Goal: Information Seeking & Learning: Find specific fact

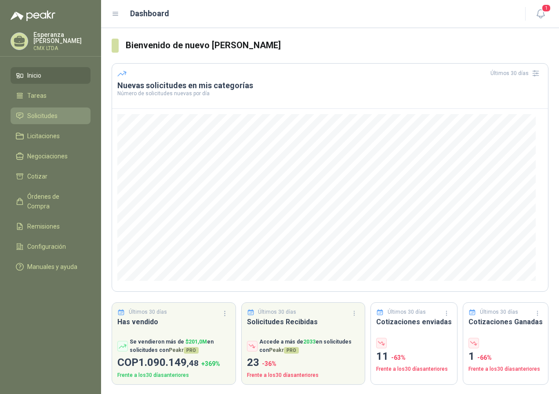
click at [40, 115] on span "Solicitudes" at bounding box center [42, 116] width 30 height 10
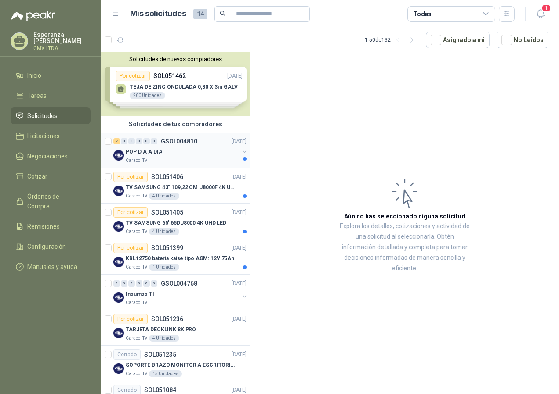
click at [149, 156] on p "POP DIA A DIA" at bounding box center [144, 152] width 36 height 8
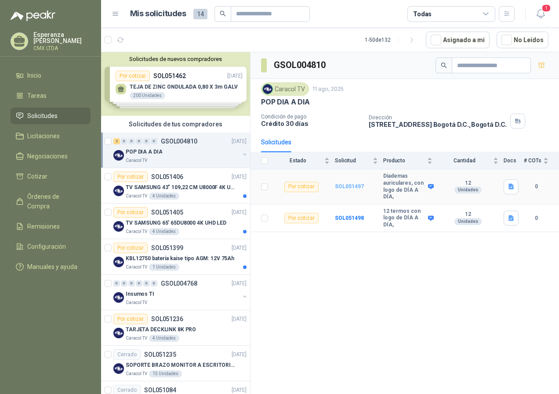
click at [343, 186] on b "SOL051497" at bounding box center [349, 187] width 29 height 6
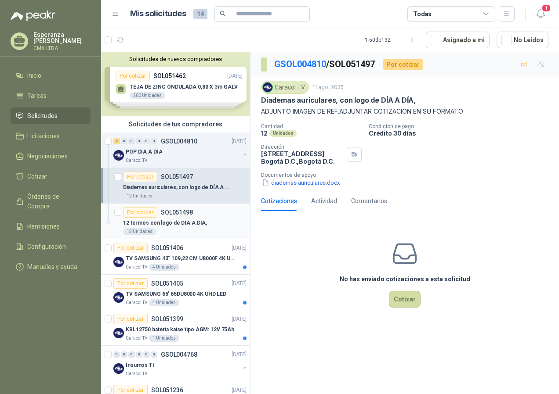
drag, startPoint x: 164, startPoint y: 230, endPoint x: 177, endPoint y: 237, distance: 14.5
click at [164, 229] on div "12 Unidades" at bounding box center [184, 231] width 123 height 7
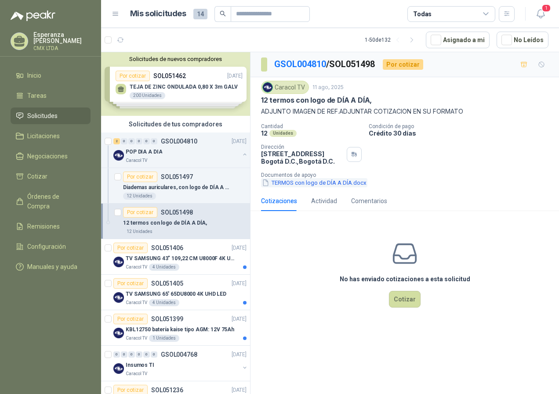
click at [311, 187] on button "TERMOS con logo de DÍA A DÍA.docx" at bounding box center [314, 182] width 106 height 9
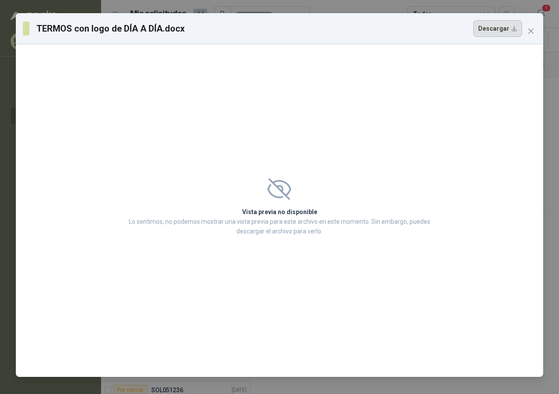
click at [483, 33] on button "Descargar" at bounding box center [497, 28] width 49 height 17
click at [503, 107] on div "Vista previa no disponible Lo sentimos, no podemos mostrar una vista previa par…" at bounding box center [279, 210] width 527 height 333
click at [532, 29] on icon "close" at bounding box center [530, 31] width 5 height 5
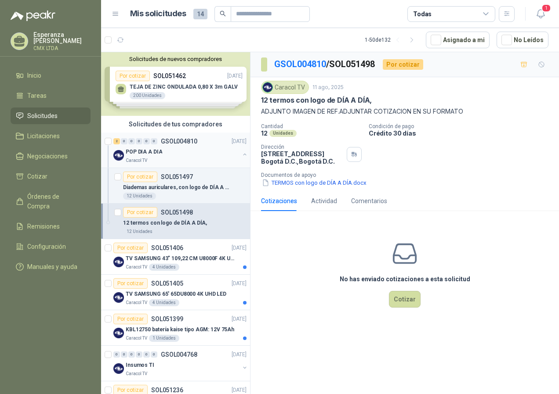
click at [163, 155] on div "POP DIA A DIA" at bounding box center [183, 152] width 114 height 11
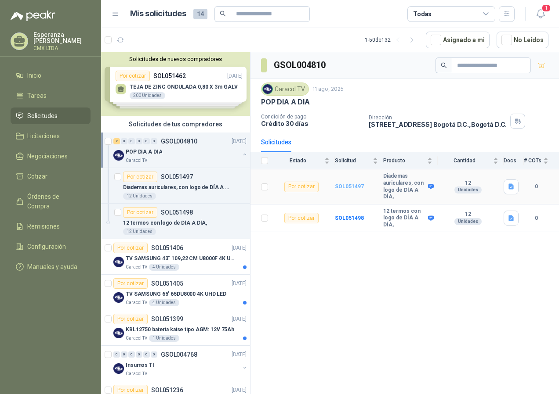
click at [349, 187] on b "SOL051497" at bounding box center [349, 187] width 29 height 6
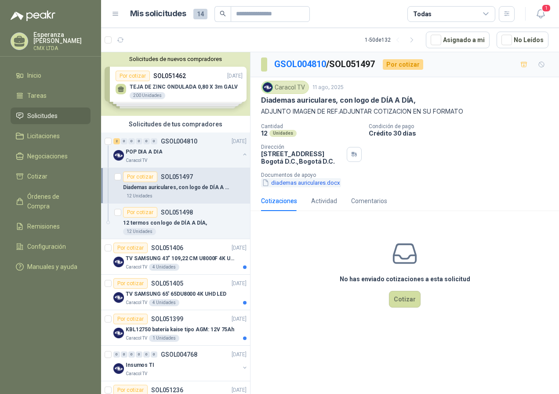
click at [315, 182] on button "diademas auriculares.docx" at bounding box center [301, 182] width 80 height 9
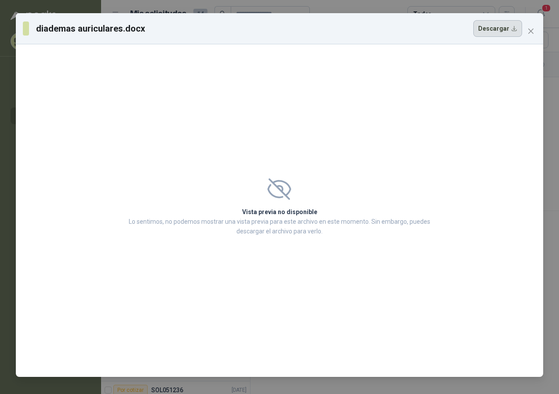
click at [486, 32] on button "Descargar" at bounding box center [497, 28] width 49 height 17
click at [547, 69] on div "diademas auriculares.docx Descargar Vista previa no disponible Lo sentimos, no …" at bounding box center [279, 197] width 559 height 394
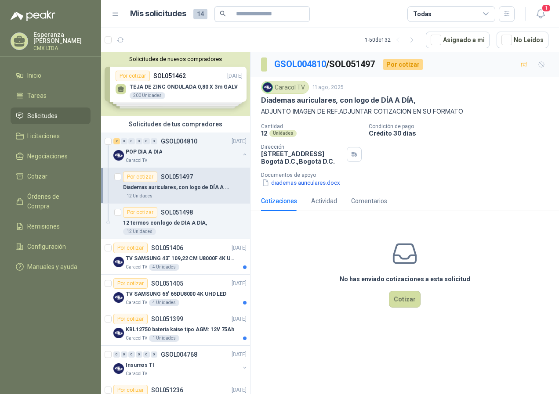
click at [310, 293] on div "No has enviado cotizaciones a esta solicitud Cotizar" at bounding box center [404, 274] width 308 height 112
click at [154, 156] on p "POP DIA A DIA" at bounding box center [144, 152] width 36 height 8
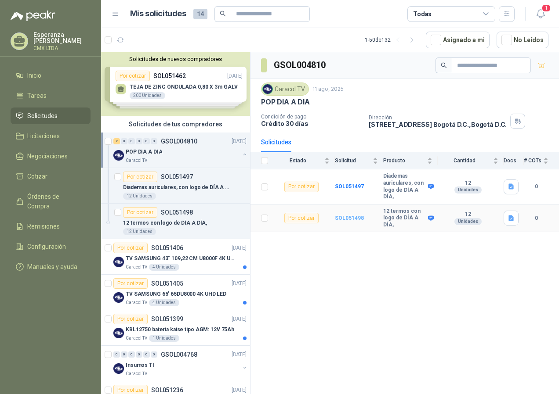
click at [356, 220] on b "SOL051498" at bounding box center [349, 218] width 29 height 6
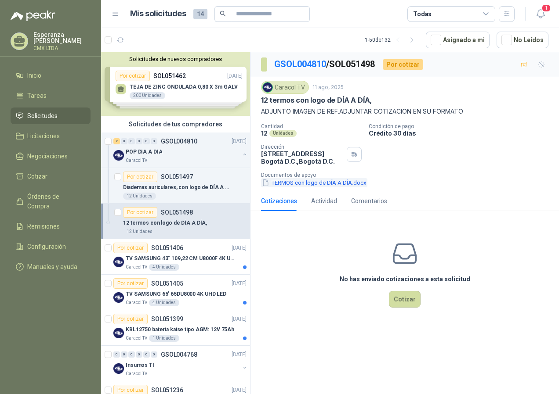
click at [291, 181] on button "TERMOS con logo de DÍA A DÍA.docx" at bounding box center [314, 182] width 106 height 9
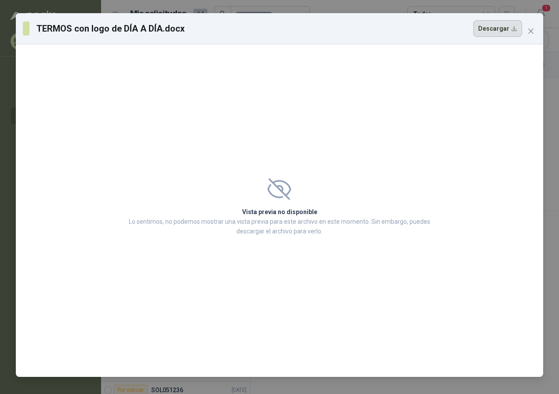
click at [503, 31] on button "Descargar" at bounding box center [497, 28] width 49 height 17
click at [534, 29] on span "Close" at bounding box center [531, 31] width 14 height 7
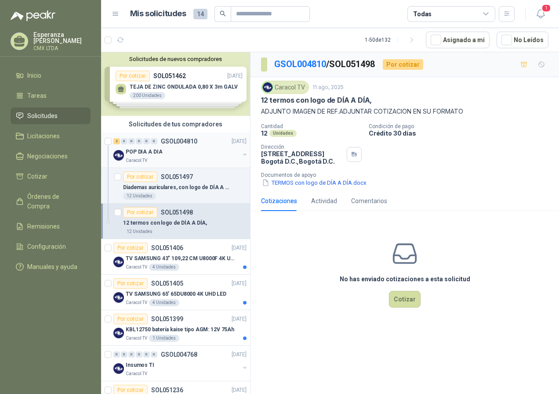
click at [188, 155] on div "POP DIA A DIA" at bounding box center [183, 152] width 114 height 11
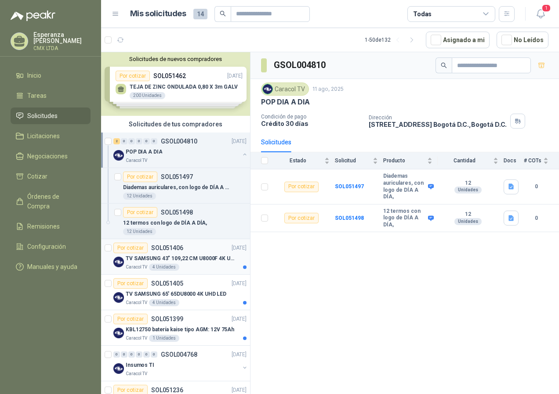
click at [174, 262] on p "TV SAMSUNG 43" 109,22 CM U8000F 4K UHD" at bounding box center [180, 259] width 109 height 8
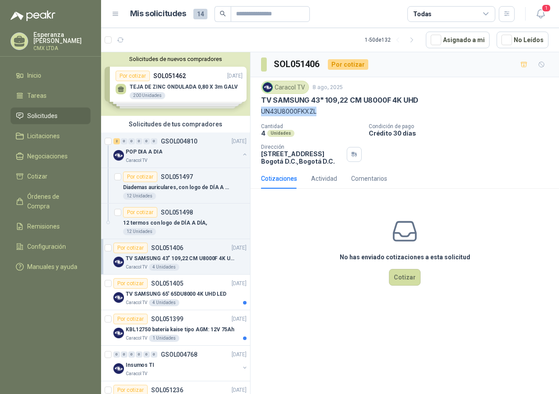
drag, startPoint x: 261, startPoint y: 112, endPoint x: 327, endPoint y: 114, distance: 66.4
click at [327, 114] on p "UN43U8000FKXZL" at bounding box center [404, 112] width 287 height 10
drag, startPoint x: 327, startPoint y: 114, endPoint x: 310, endPoint y: 115, distance: 17.6
copy p "UN43U8000FKXZL"
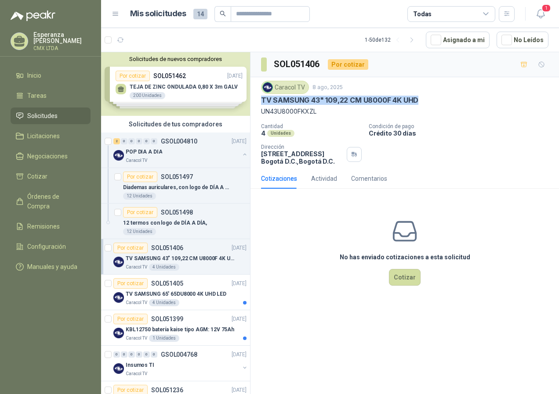
drag, startPoint x: 261, startPoint y: 99, endPoint x: 427, endPoint y: 99, distance: 165.6
click at [427, 99] on div "TV SAMSUNG 43" 109,22 CM U8000F 4K UHD" at bounding box center [404, 100] width 287 height 9
copy p "TV SAMSUNG 43" 109,22 CM U8000F 4K UHD"
click at [186, 296] on p "TV SAMSUNG 65' 65DU8000 4K UHD LED" at bounding box center [176, 294] width 101 height 8
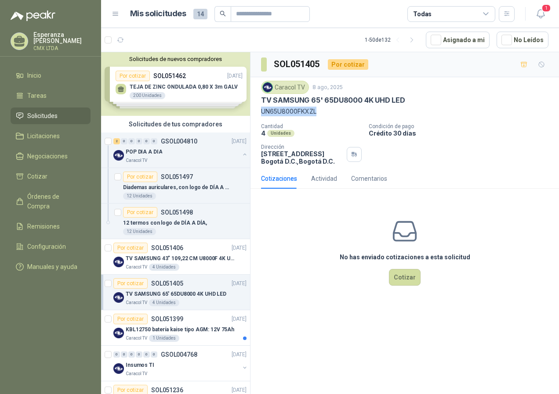
drag, startPoint x: 319, startPoint y: 112, endPoint x: 261, endPoint y: 115, distance: 58.5
click at [261, 115] on p "UN65U8000FKXZL" at bounding box center [404, 112] width 287 height 10
drag, startPoint x: 261, startPoint y: 115, endPoint x: 276, endPoint y: 111, distance: 15.3
copy p "UN65U8000FKXZL"
click at [310, 123] on p "Cantidad" at bounding box center [311, 126] width 101 height 6
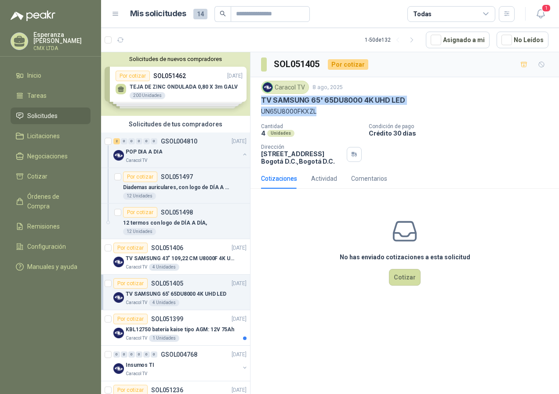
drag, startPoint x: 261, startPoint y: 100, endPoint x: 411, endPoint y: 106, distance: 149.5
click at [411, 106] on div "Caracol TV [DATE] TV SAMSUNG 65' 65DU8000 4K UHD LED UN65U8000FKXZL" at bounding box center [404, 99] width 287 height 36
drag, startPoint x: 411, startPoint y: 106, endPoint x: 336, endPoint y: 103, distance: 74.3
click at [336, 103] on p "TV SAMSUNG 65' 65DU8000 4K UHD LED" at bounding box center [333, 100] width 144 height 9
drag, startPoint x: 257, startPoint y: 97, endPoint x: 400, endPoint y: 101, distance: 142.4
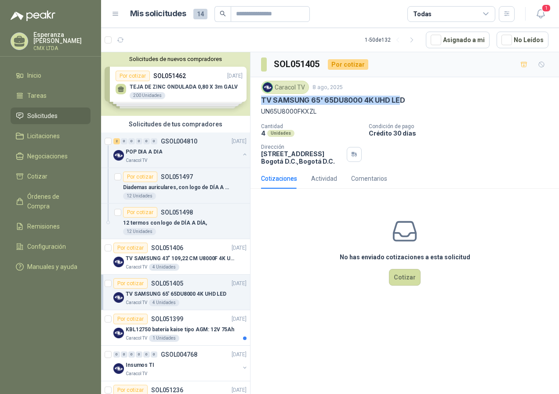
click at [400, 101] on div "Caracol TV [DATE] TV SAMSUNG 65' 65DU8000 4K UHD LED UN65U8000FKXZL Cantidad 4 …" at bounding box center [404, 122] width 308 height 91
click at [402, 101] on p "TV SAMSUNG 65' 65DU8000 4K UHD LED" at bounding box center [333, 100] width 144 height 9
drag, startPoint x: 402, startPoint y: 101, endPoint x: 263, endPoint y: 99, distance: 139.7
click at [263, 99] on p "TV SAMSUNG 65' 65DU8000 4K UHD LED" at bounding box center [333, 100] width 144 height 9
copy p "TV SAMSUNG 65' 65DU8000 4K UHD LED"
